Goal: Task Accomplishment & Management: Manage account settings

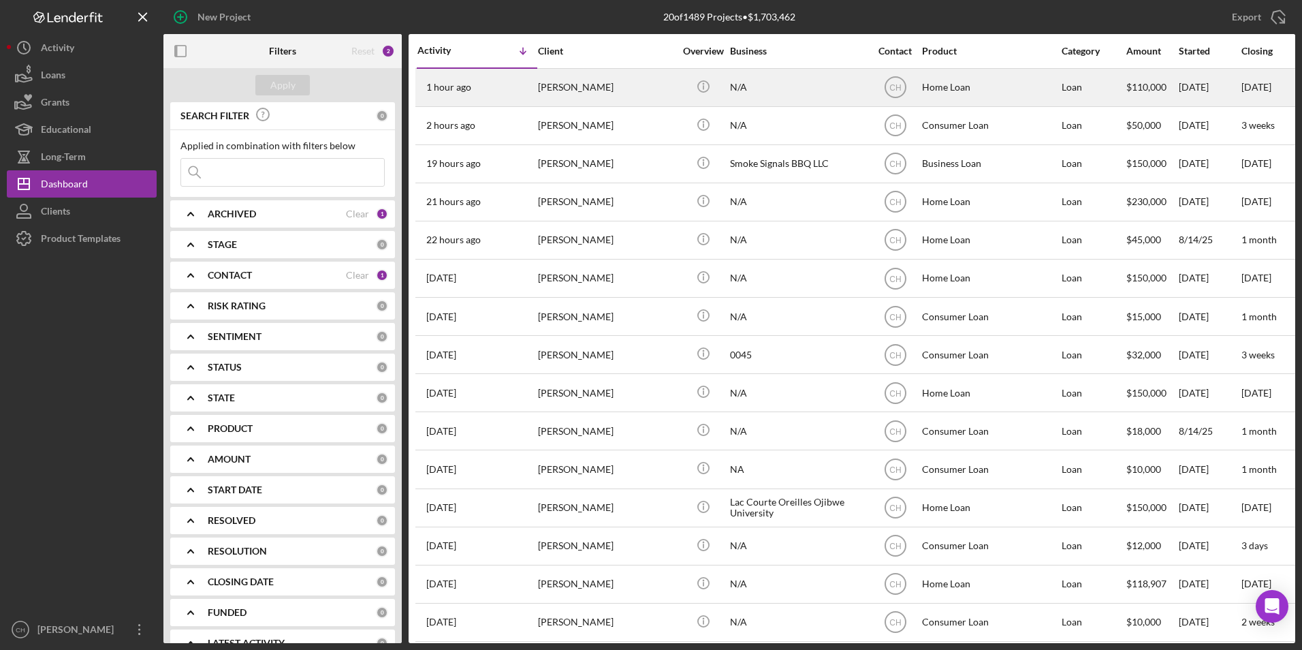
click at [535, 81] on div "1 hour ago [PERSON_NAME]" at bounding box center [477, 87] width 119 height 36
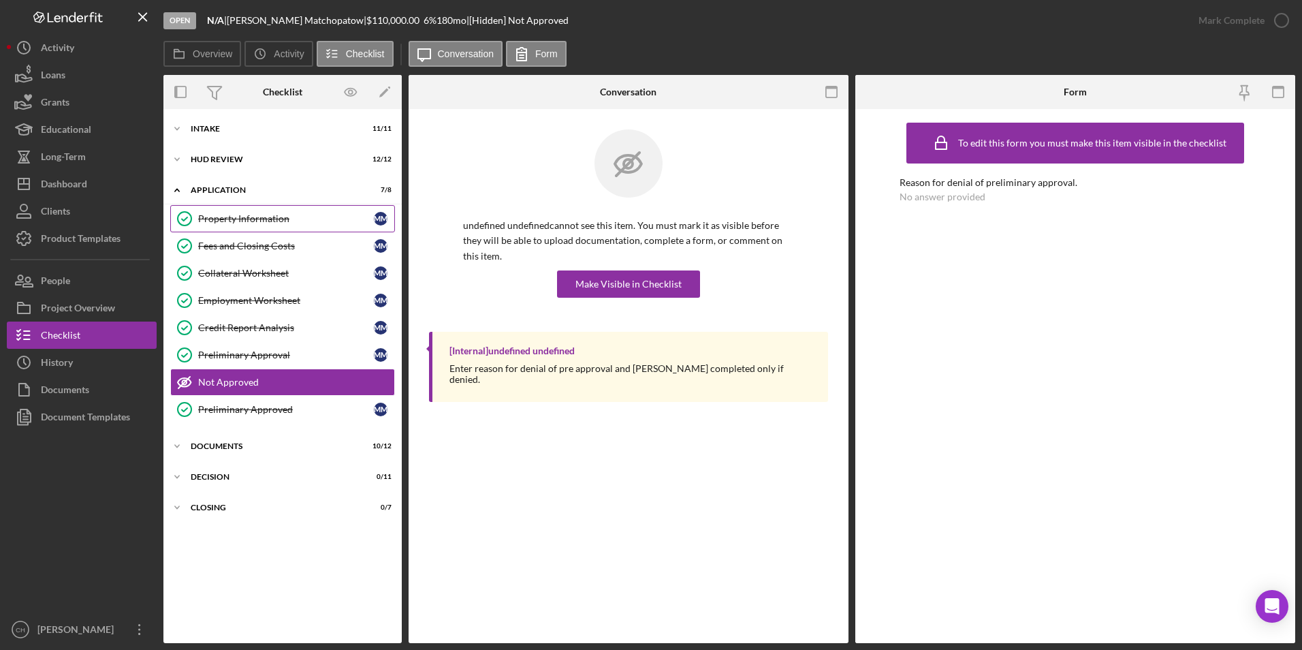
click at [262, 221] on div "Property Information" at bounding box center [286, 218] width 176 height 11
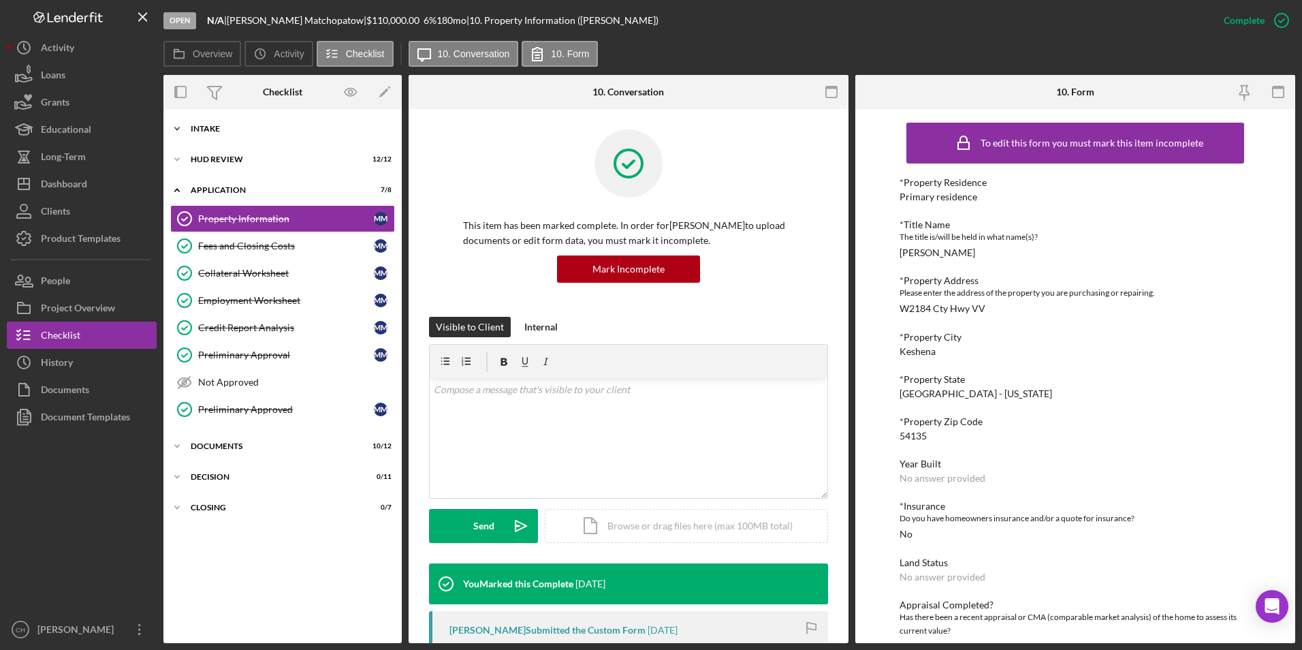
click at [212, 129] on div "Intake" at bounding box center [288, 129] width 194 height 8
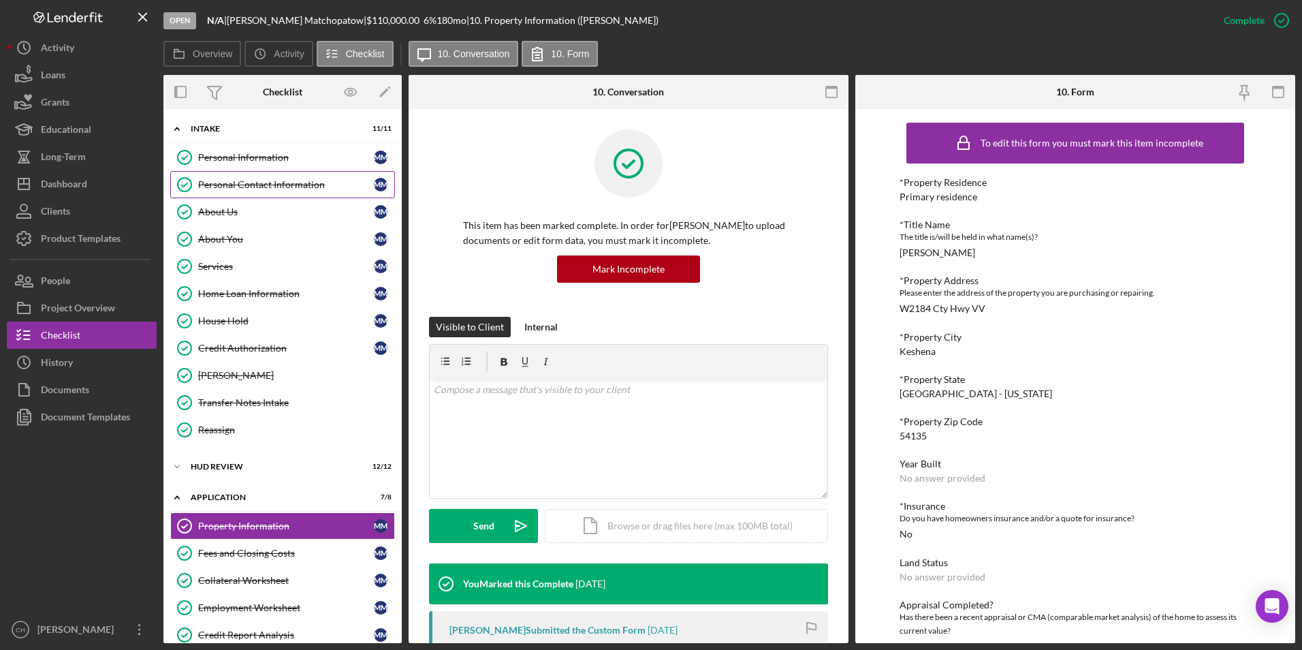
click at [243, 190] on div "Personal Contact Information" at bounding box center [286, 184] width 176 height 11
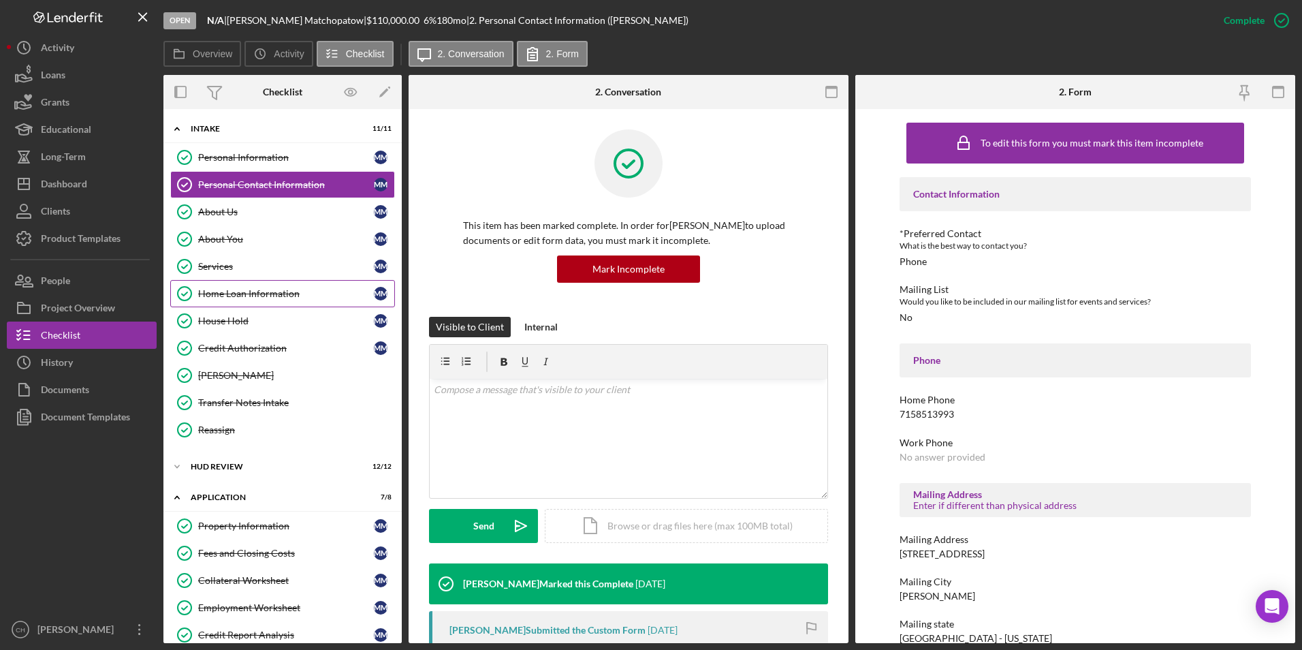
click at [252, 297] on div "Home Loan Information" at bounding box center [286, 293] width 176 height 11
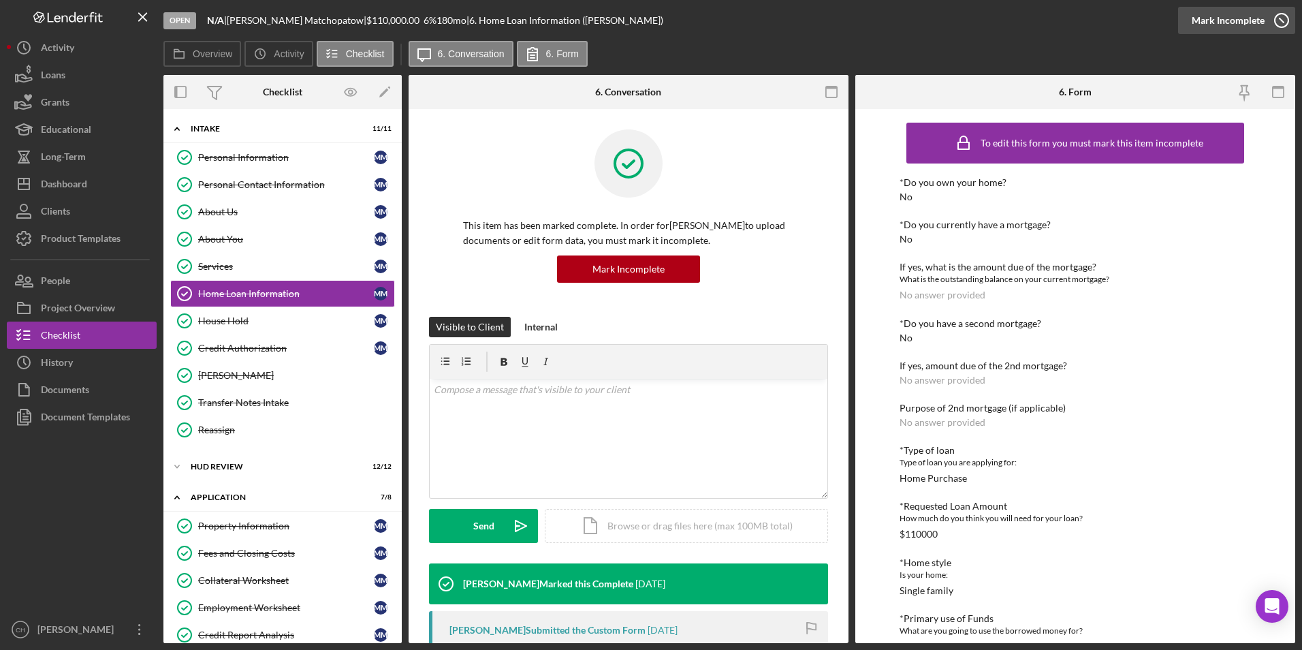
click at [1225, 23] on div "Mark Incomplete" at bounding box center [1228, 20] width 73 height 27
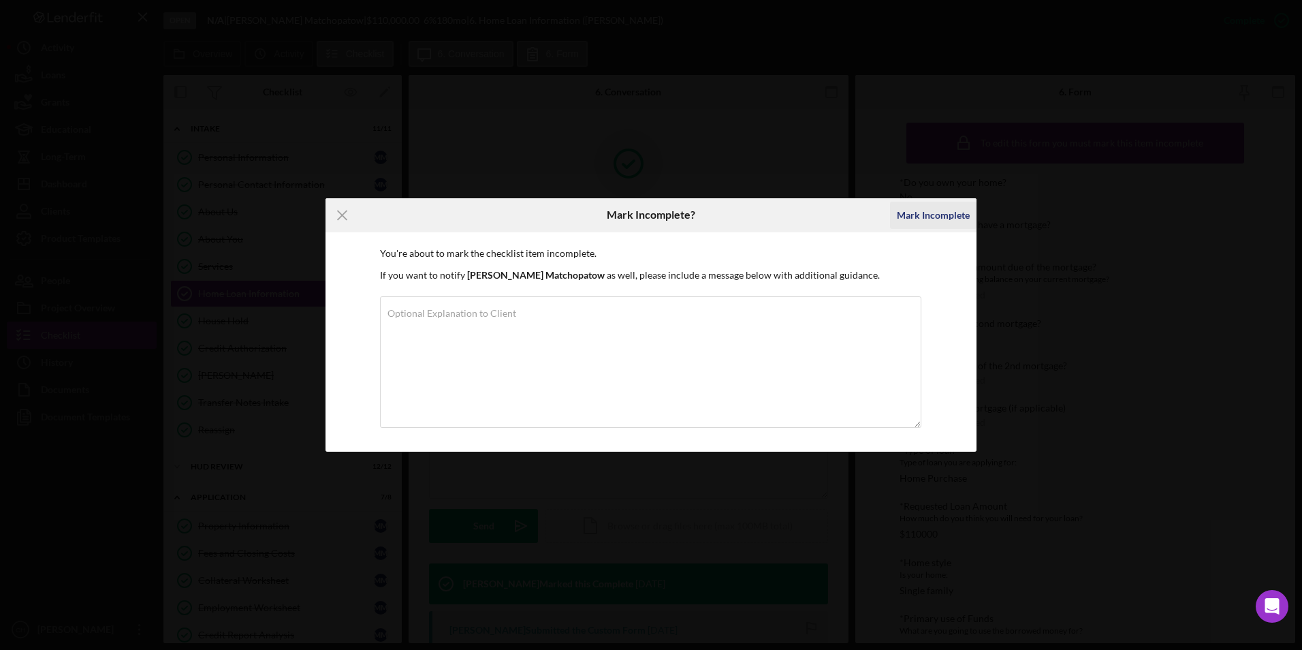
click at [940, 225] on div "Mark Incomplete" at bounding box center [933, 215] width 73 height 27
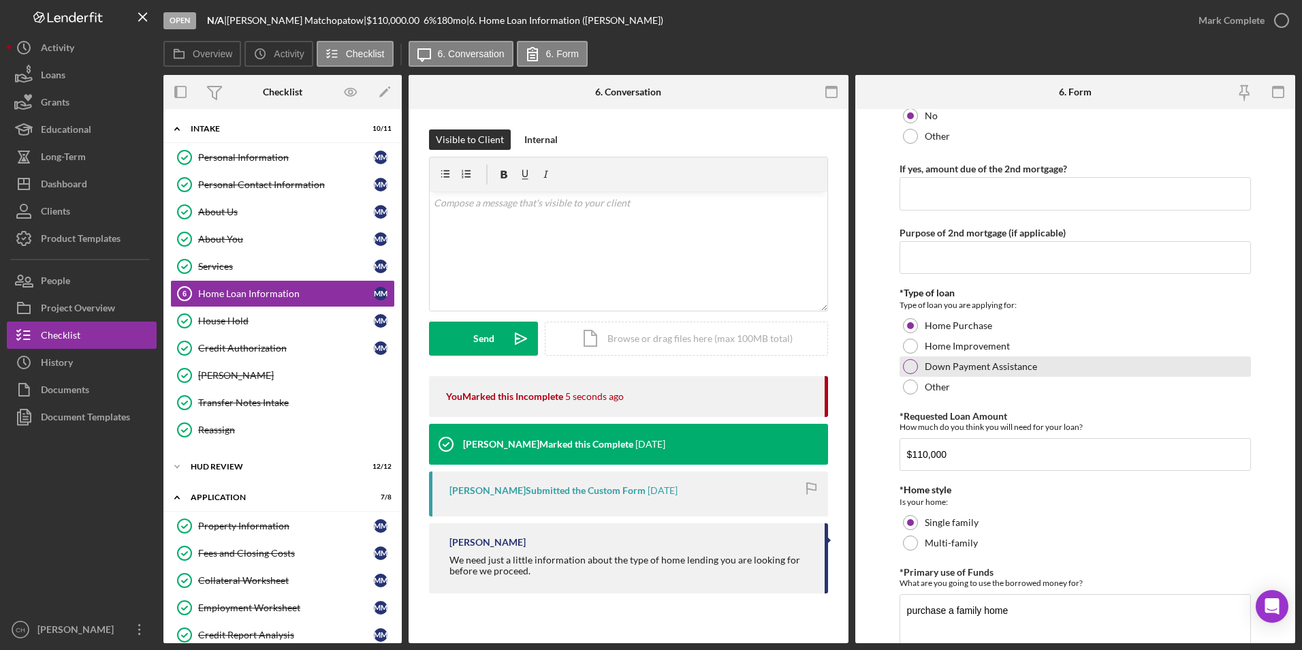
scroll to position [386, 0]
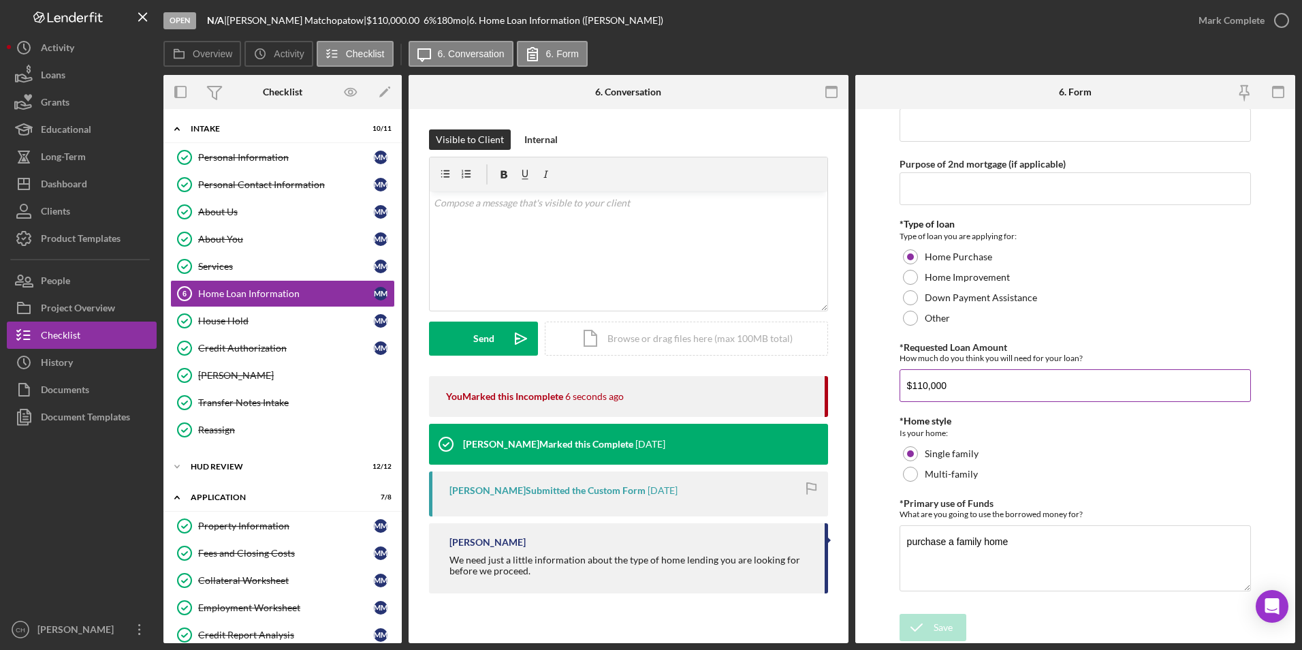
drag, startPoint x: 957, startPoint y: 382, endPoint x: 904, endPoint y: 379, distance: 53.2
click at [904, 379] on input "$110,000" at bounding box center [1076, 385] width 352 height 33
type input "$65,000"
click at [1010, 544] on textarea "purchase a family home" at bounding box center [1076, 557] width 352 height 65
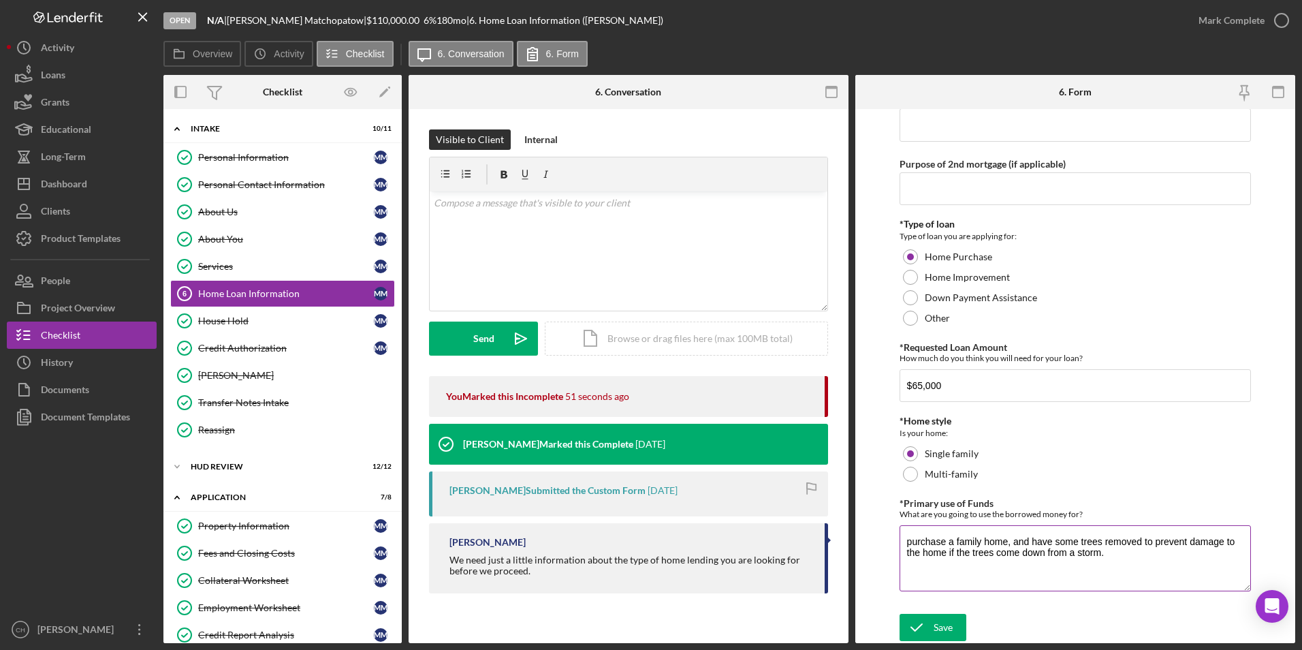
paste textarea "Purchase a family home and have some trees removed to prevent damage if the tre…"
type textarea "Purchase a family home and have some trees removed to prevent damage if the tre…"
click at [949, 628] on div "Save" at bounding box center [943, 627] width 19 height 27
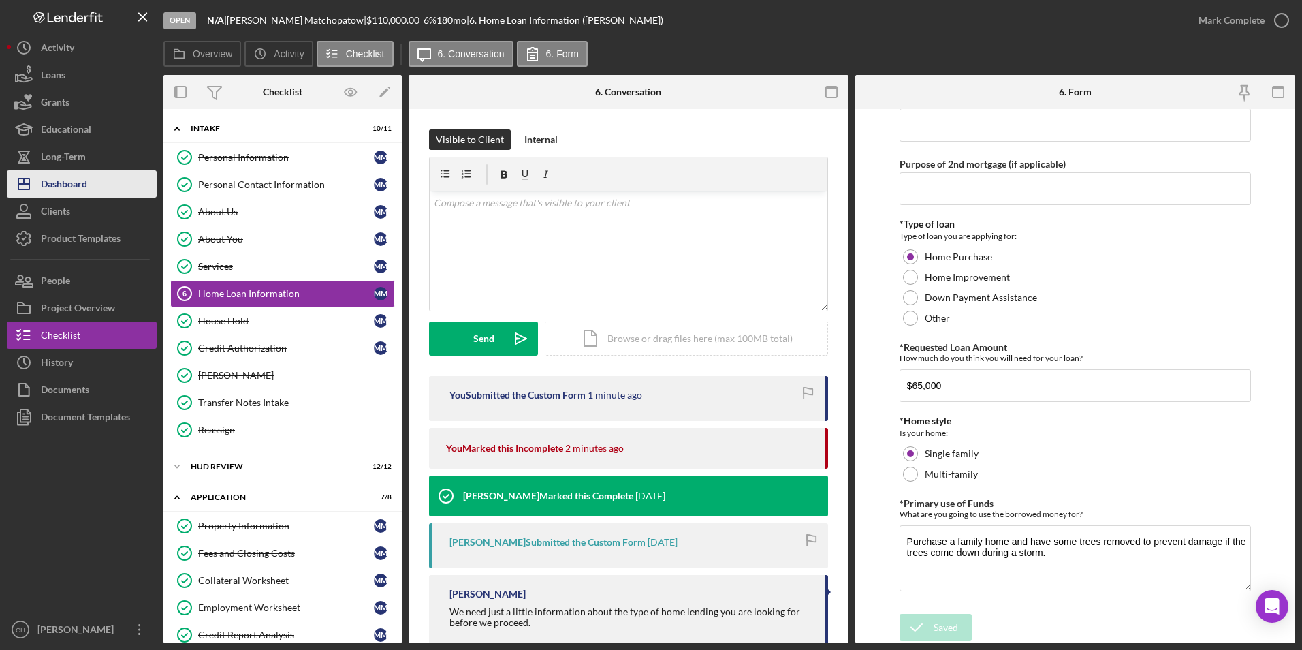
click at [71, 182] on div "Dashboard" at bounding box center [64, 185] width 46 height 31
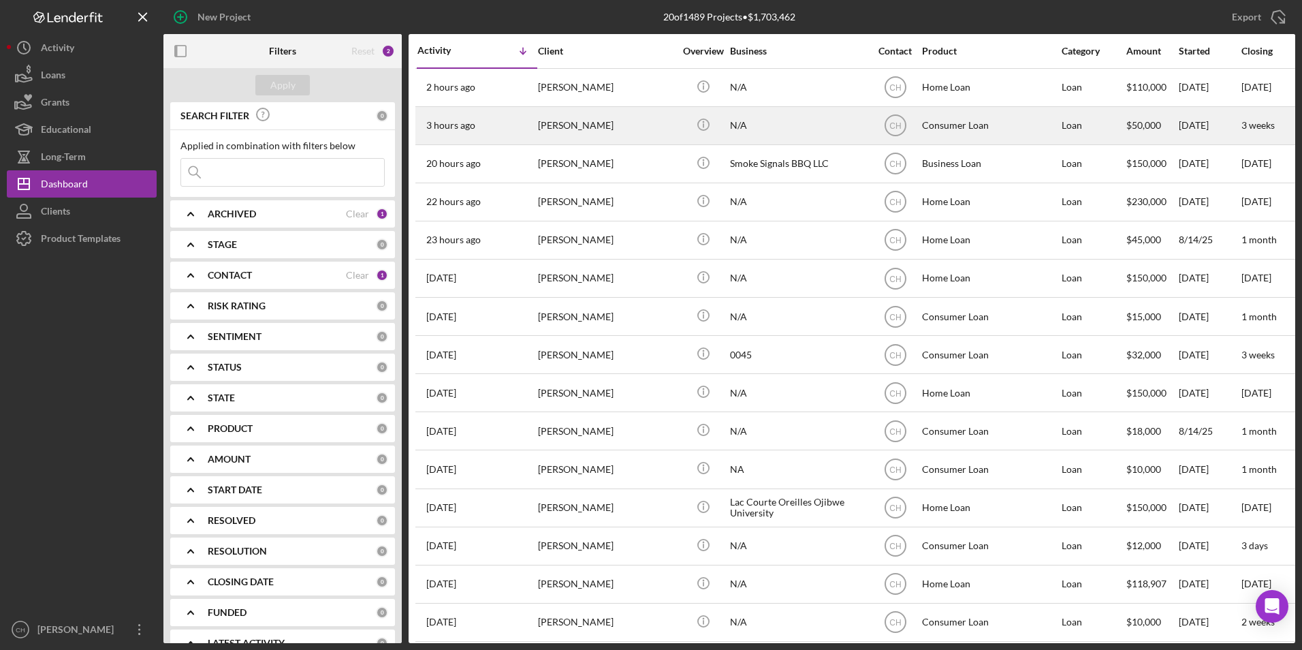
click at [571, 118] on div "[PERSON_NAME]" at bounding box center [606, 126] width 136 height 36
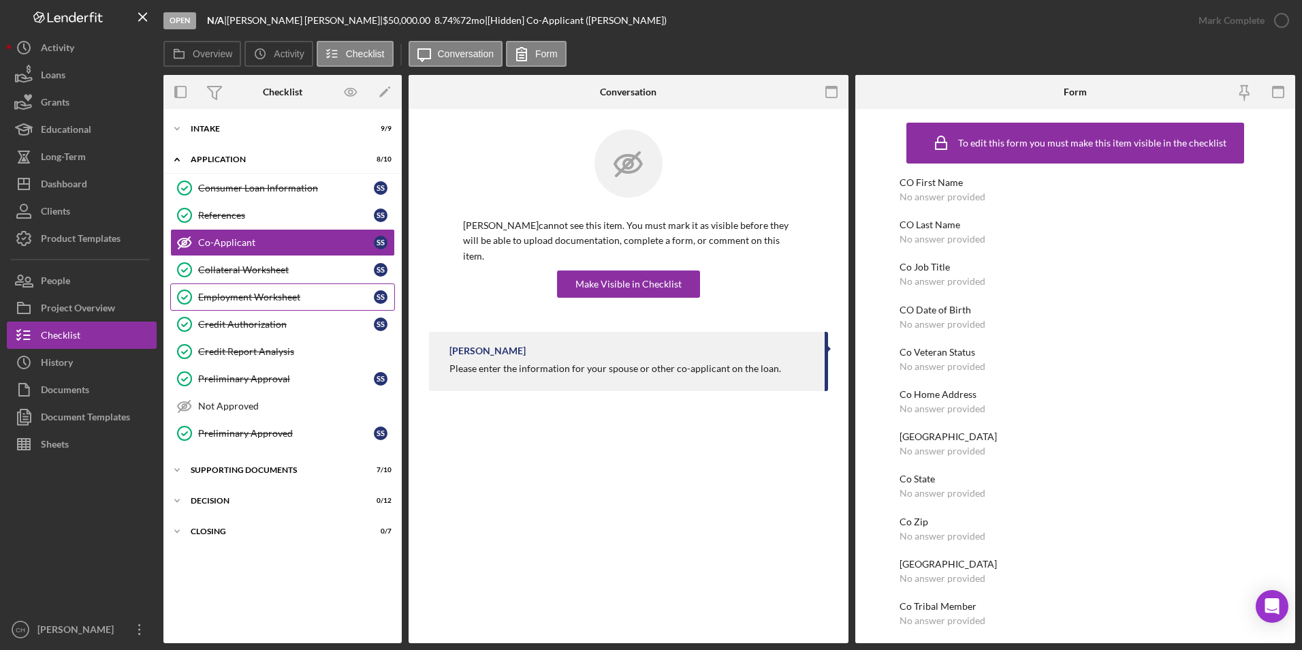
click at [225, 293] on div "Employment Worksheet" at bounding box center [286, 297] width 176 height 11
